Goal: Information Seeking & Learning: Learn about a topic

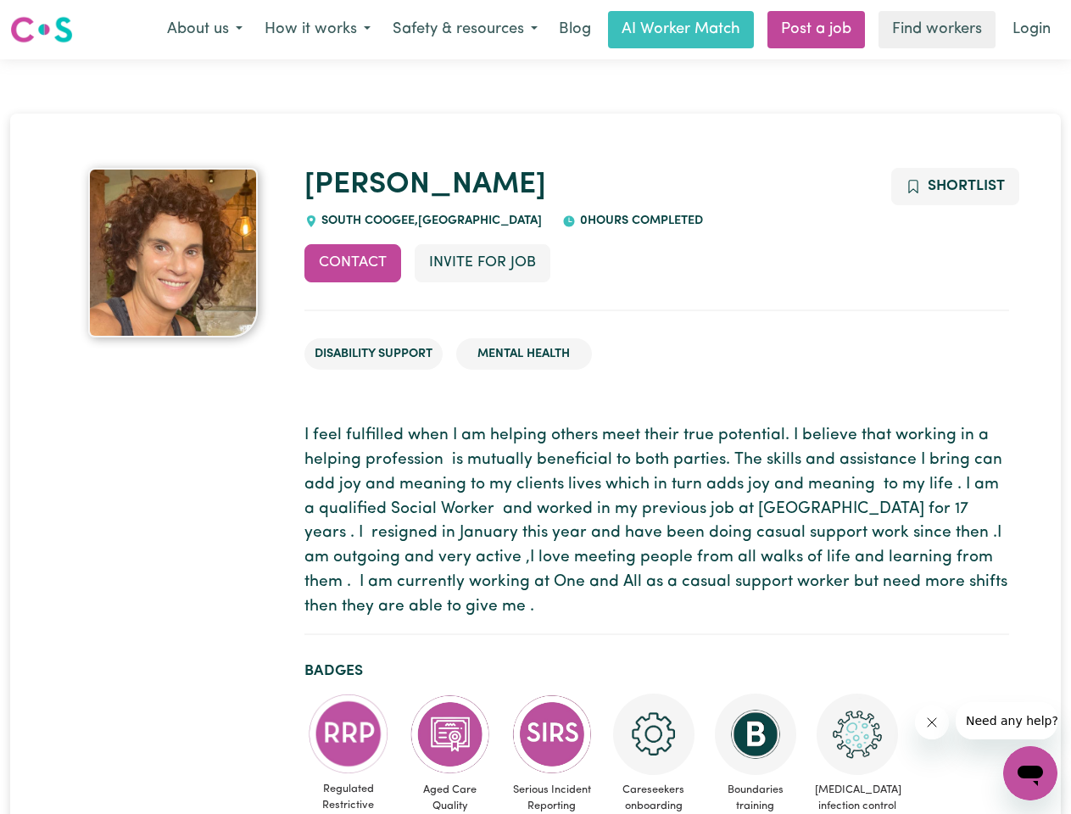
click at [204, 30] on button "About us" at bounding box center [205, 30] width 98 height 36
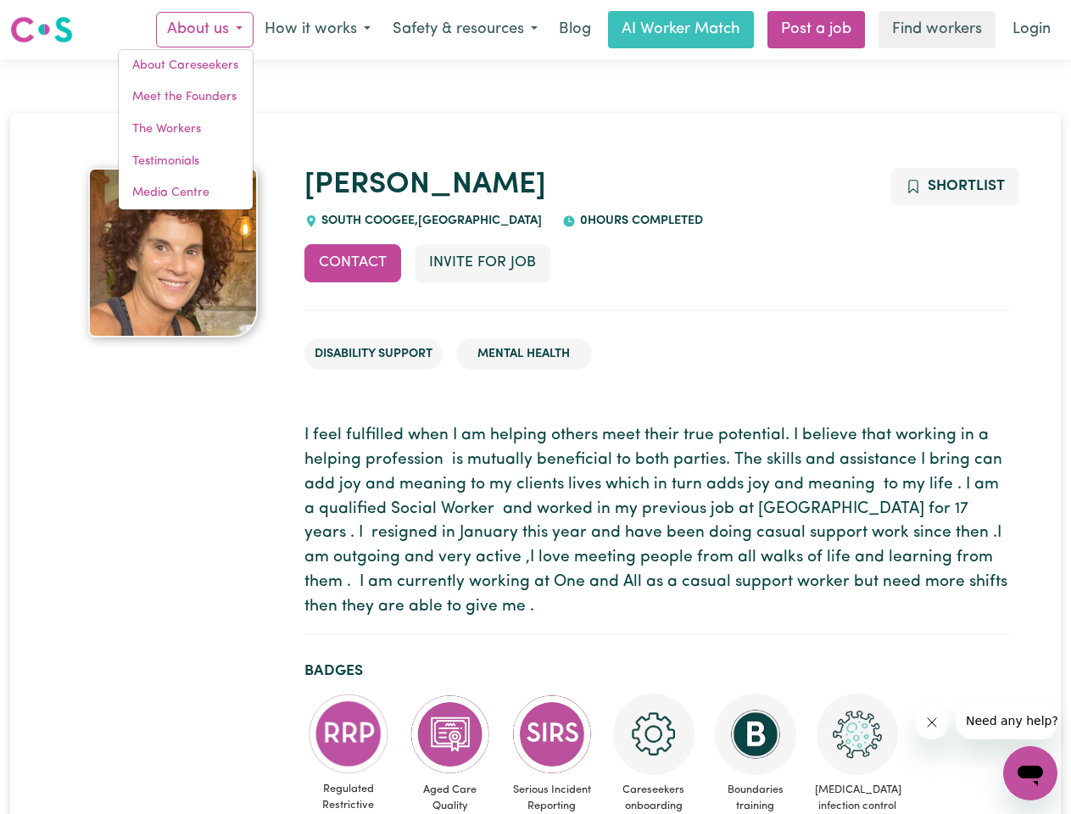
click at [316, 30] on button "How it works" at bounding box center [318, 30] width 128 height 36
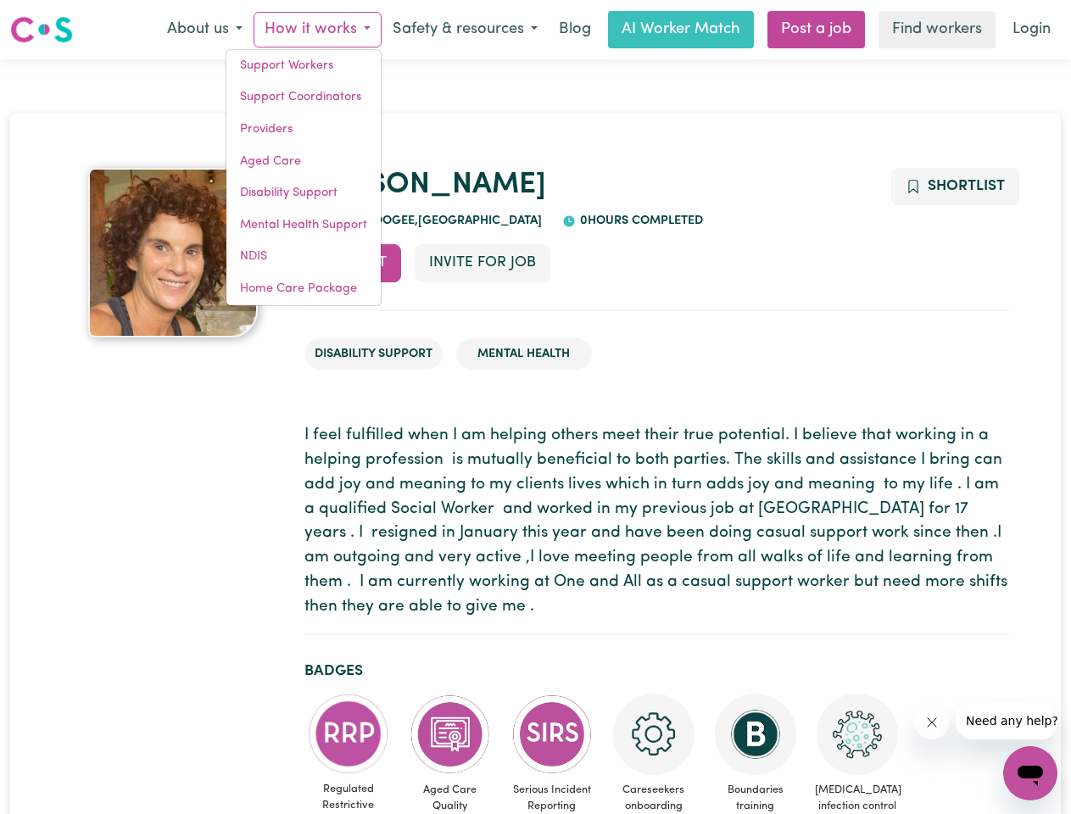
click at [464, 30] on button "Safety & resources" at bounding box center [465, 30] width 167 height 36
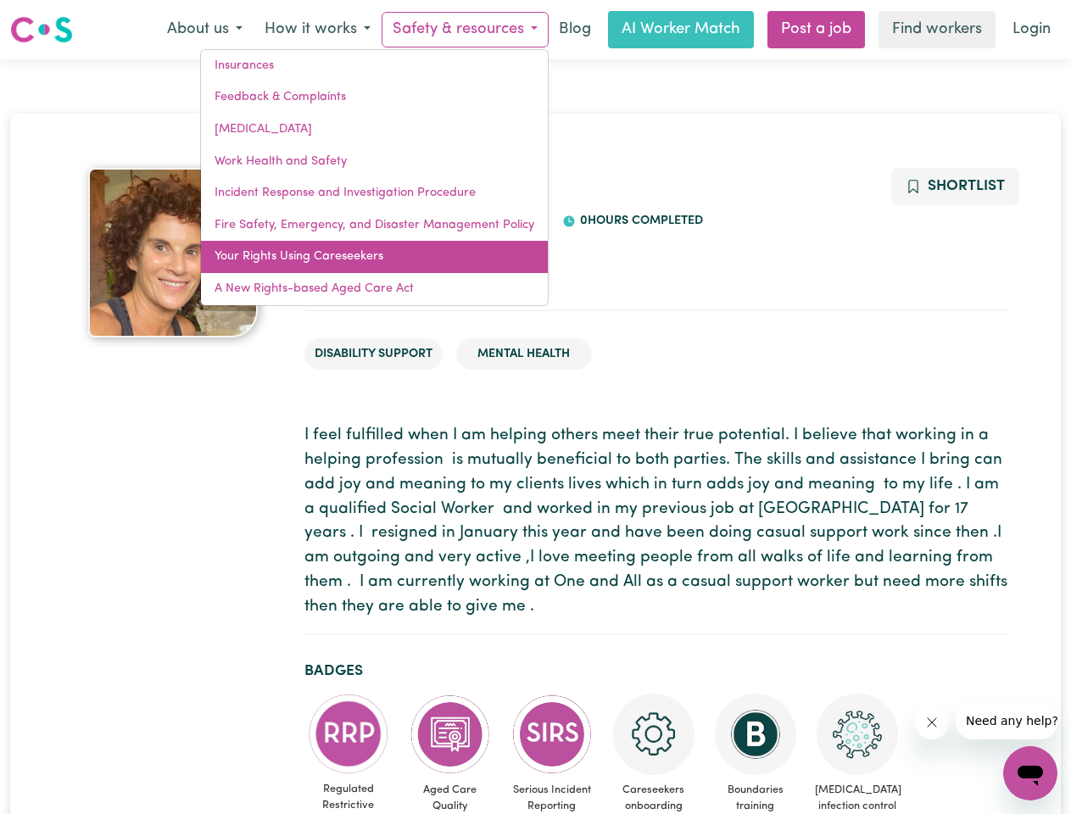
click at [353, 263] on link "Your Rights Using Careseekers" at bounding box center [374, 257] width 347 height 32
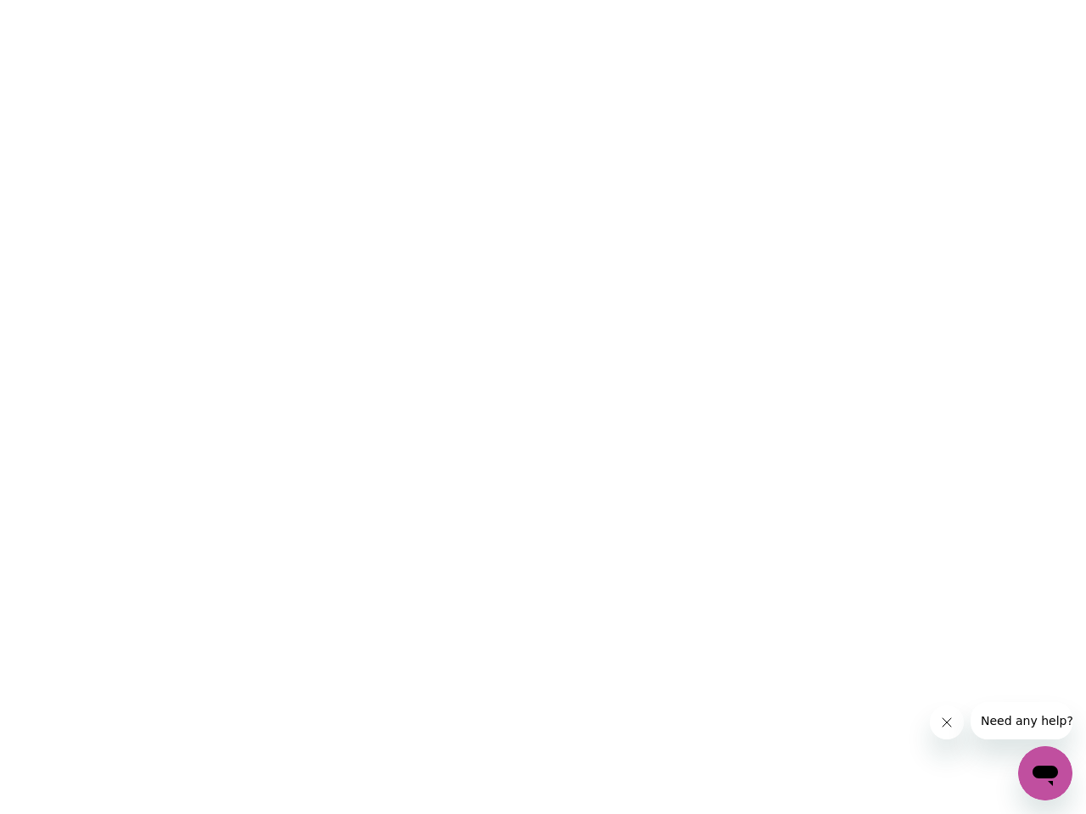
click at [482, 0] on html at bounding box center [543, 0] width 1086 height 0
click at [954, 0] on html at bounding box center [543, 0] width 1086 height 0
click at [349, 0] on html at bounding box center [543, 0] width 1086 height 0
click at [450, 0] on html at bounding box center [543, 0] width 1086 height 0
